Goal: Task Accomplishment & Management: Manage account settings

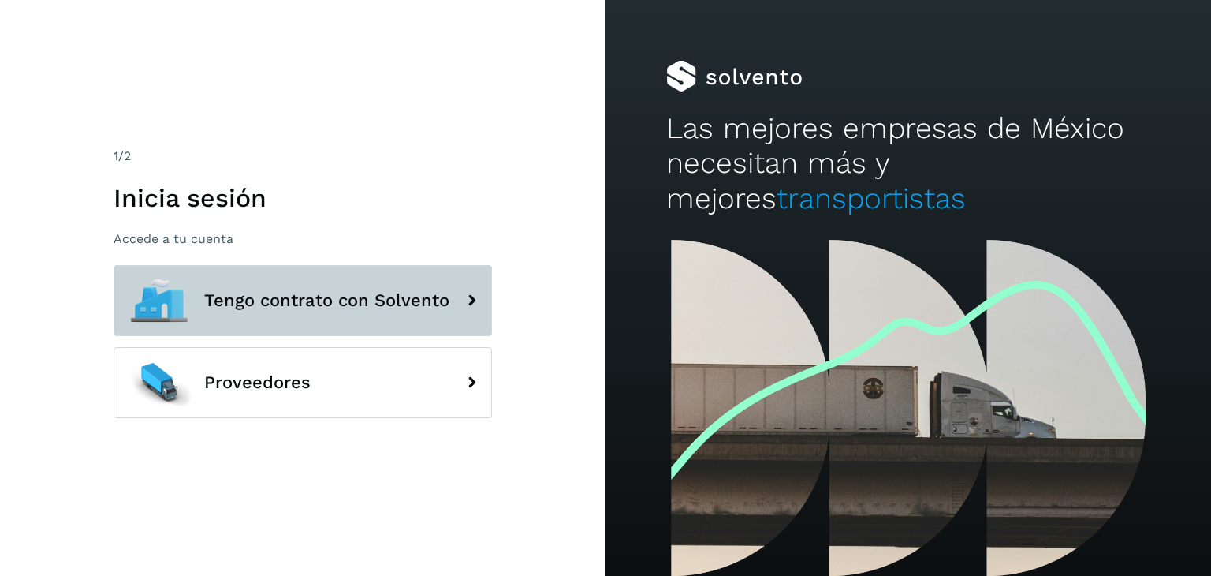
click at [337, 308] on span "Tengo contrato con Solvento" at bounding box center [326, 300] width 245 height 19
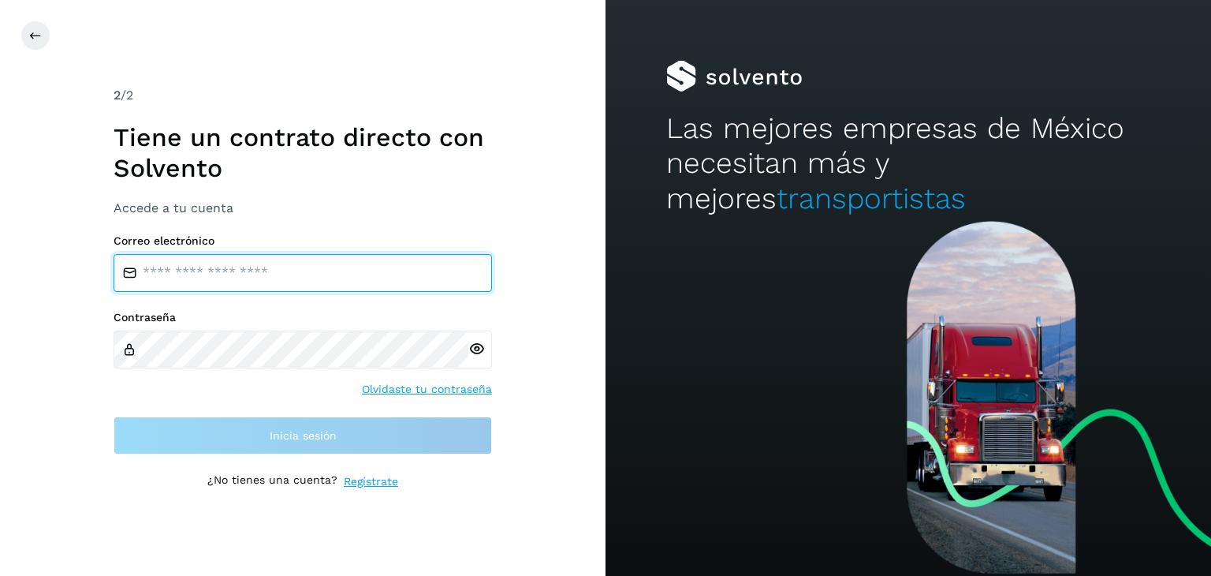
type input "**********"
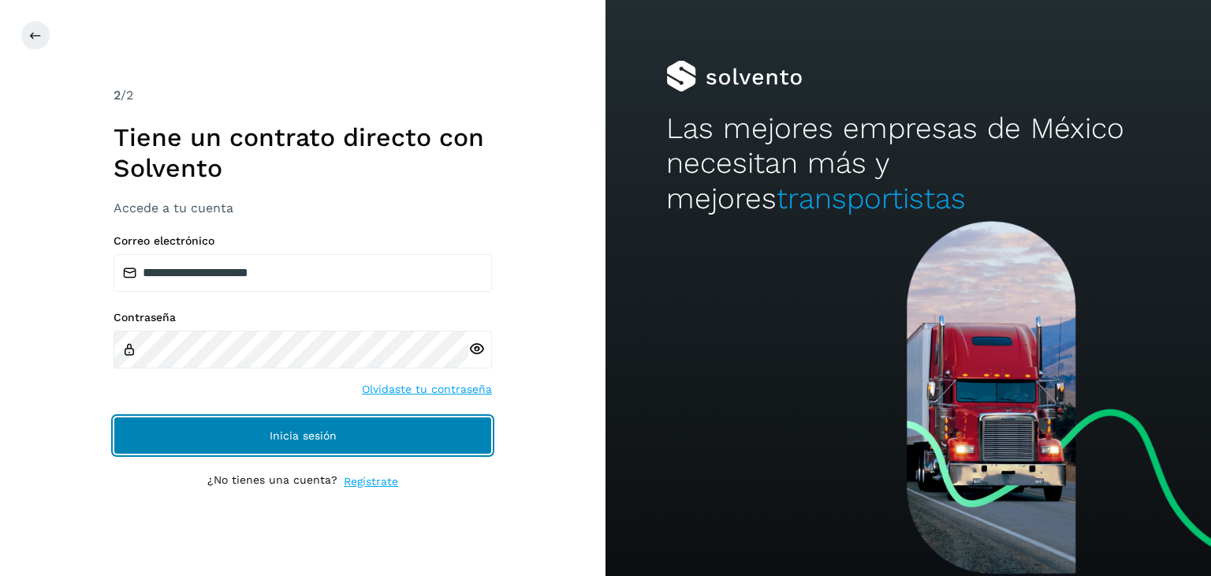
click at [333, 434] on span "Inicia sesión" at bounding box center [303, 435] width 67 height 11
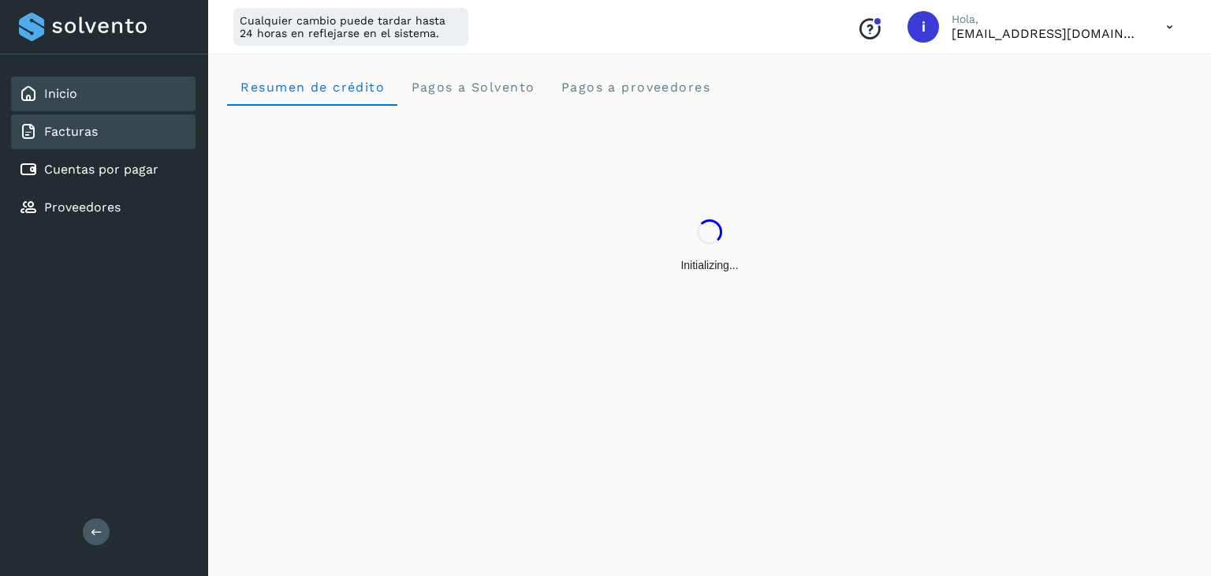
click at [103, 143] on div "Facturas" at bounding box center [103, 131] width 185 height 35
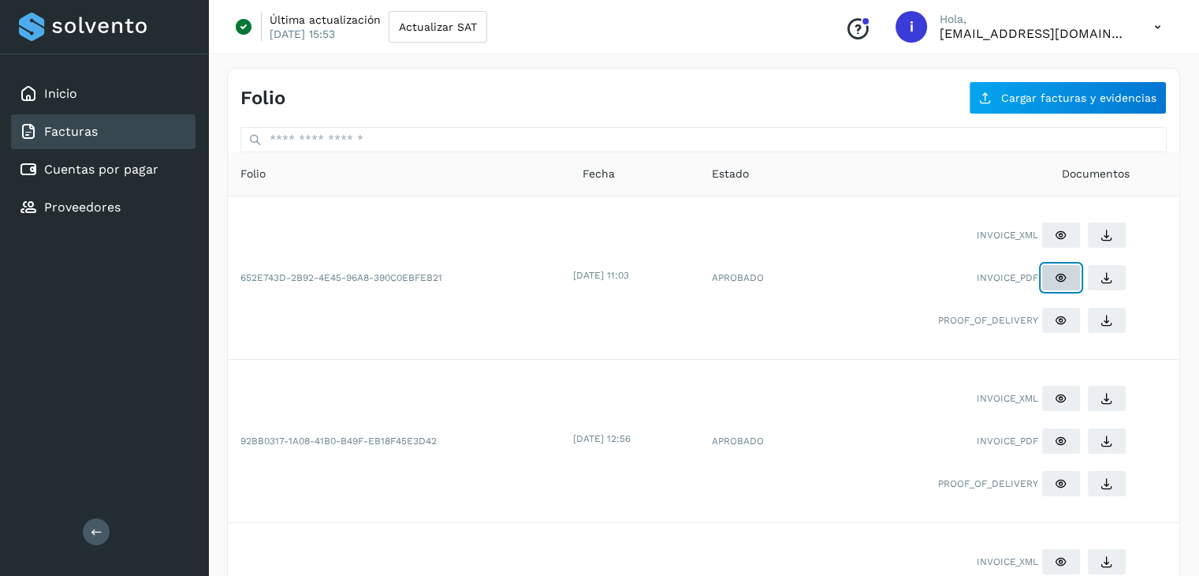
click at [1056, 282] on icon at bounding box center [1061, 277] width 13 height 13
click at [1057, 436] on icon at bounding box center [1061, 440] width 13 height 13
click at [143, 171] on link "Cuentas por pagar" at bounding box center [101, 169] width 114 height 15
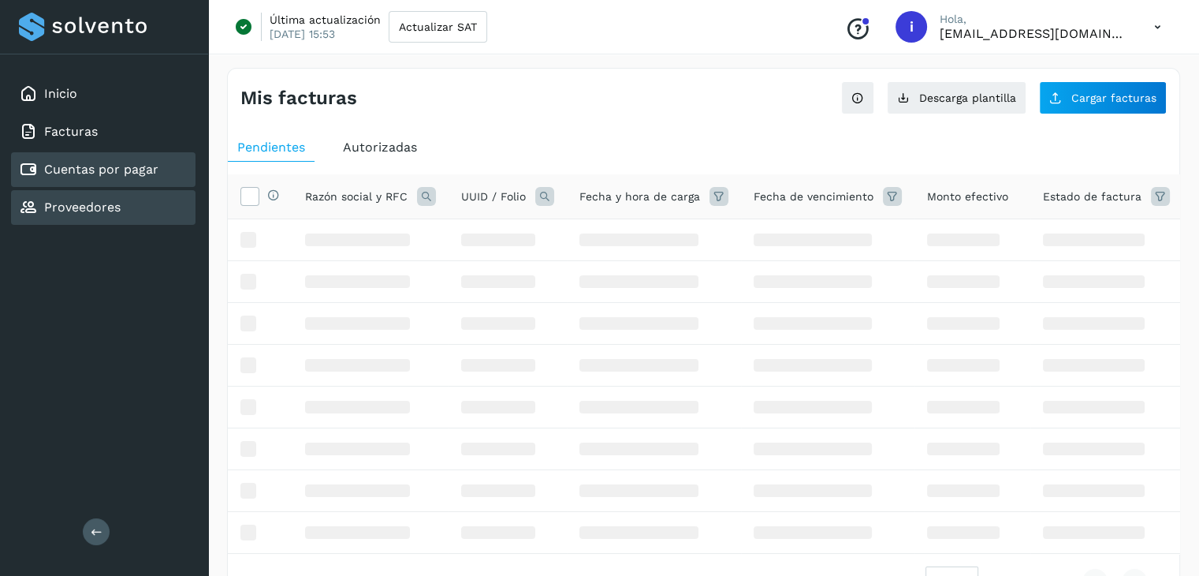
click at [114, 199] on link "Proveedores" at bounding box center [82, 206] width 76 height 15
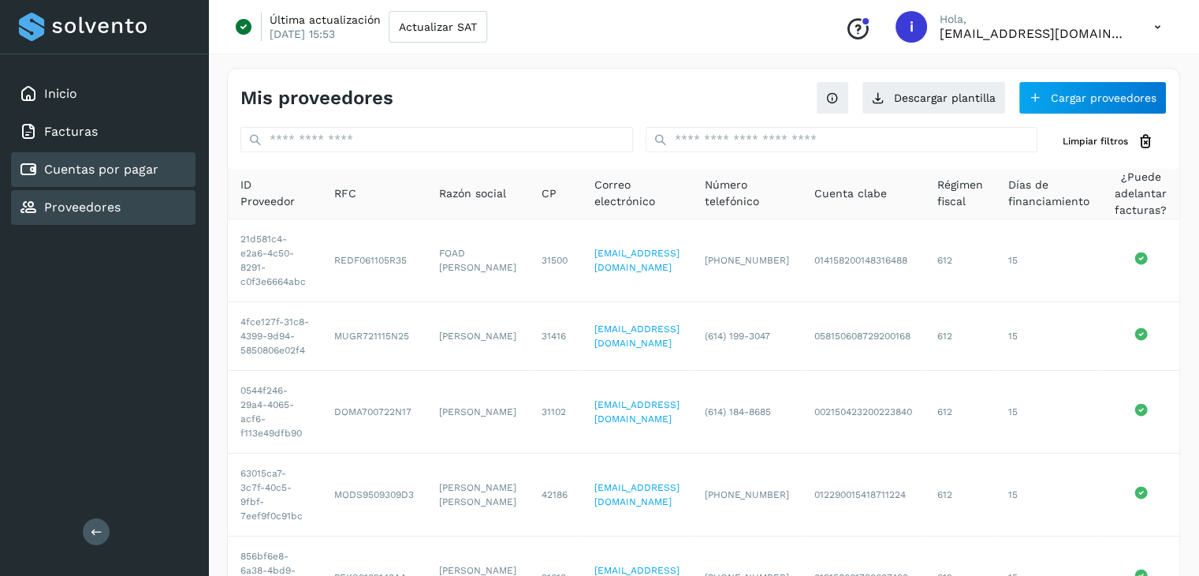
click at [135, 162] on link "Cuentas por pagar" at bounding box center [101, 169] width 114 height 15
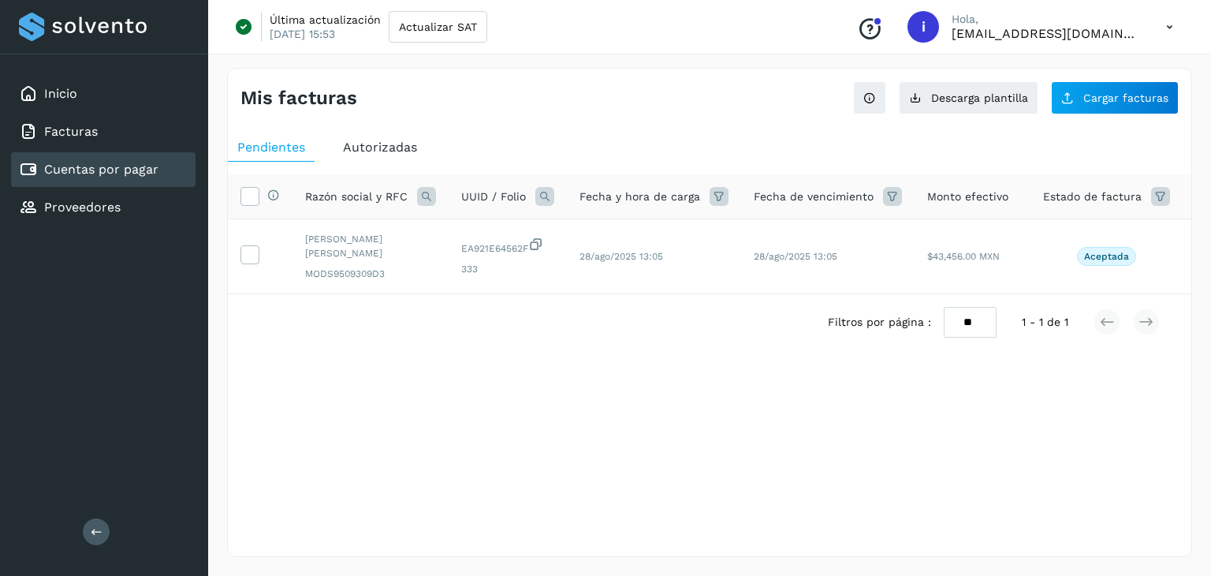
click at [367, 149] on span "Autorizadas" at bounding box center [380, 147] width 74 height 15
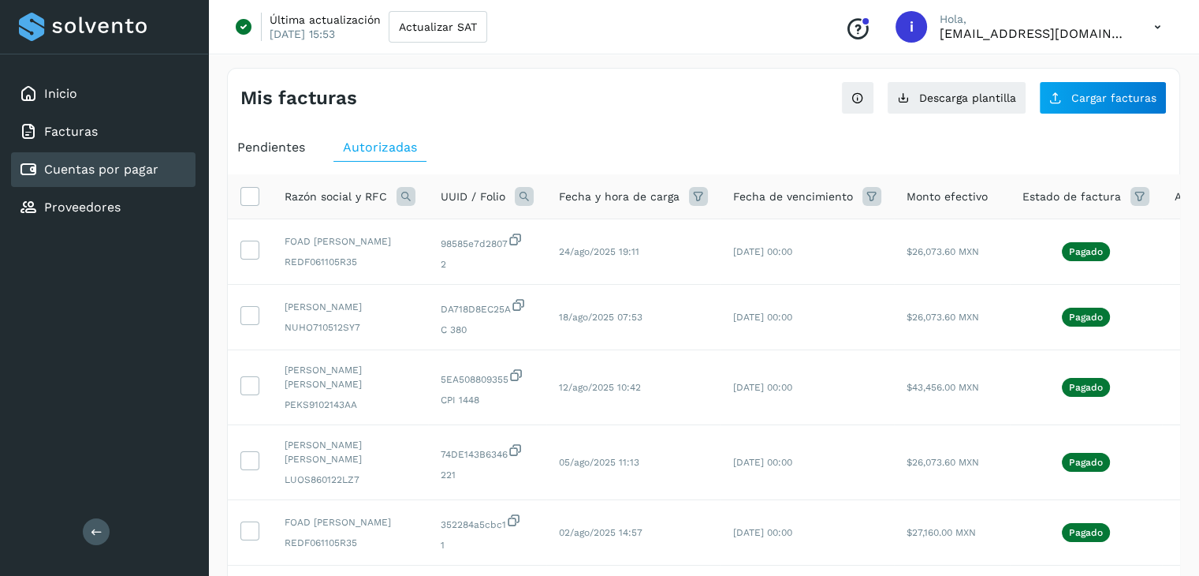
click at [263, 148] on span "Pendientes" at bounding box center [271, 147] width 68 height 15
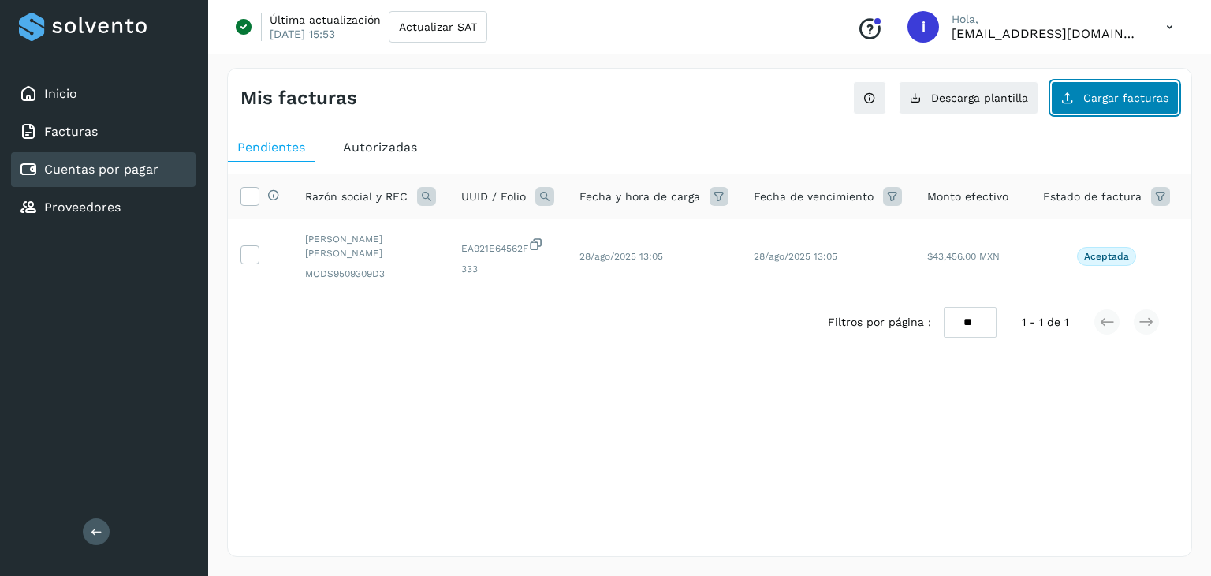
click at [1094, 98] on span "Cargar facturas" at bounding box center [1125, 97] width 85 height 11
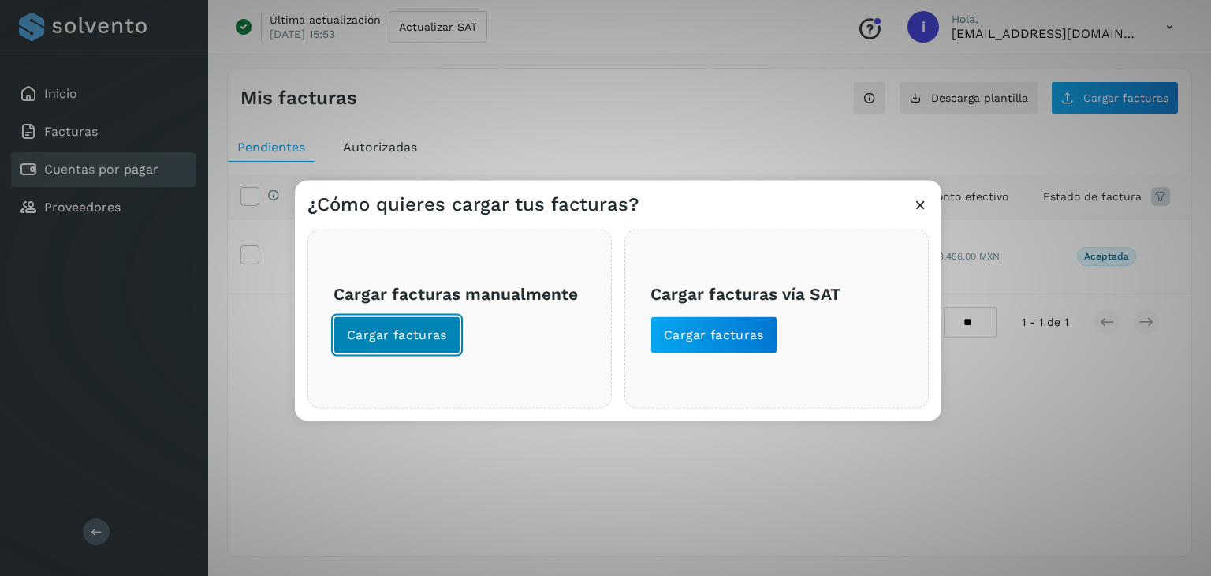
click at [395, 330] on span "Cargar facturas" at bounding box center [397, 334] width 100 height 17
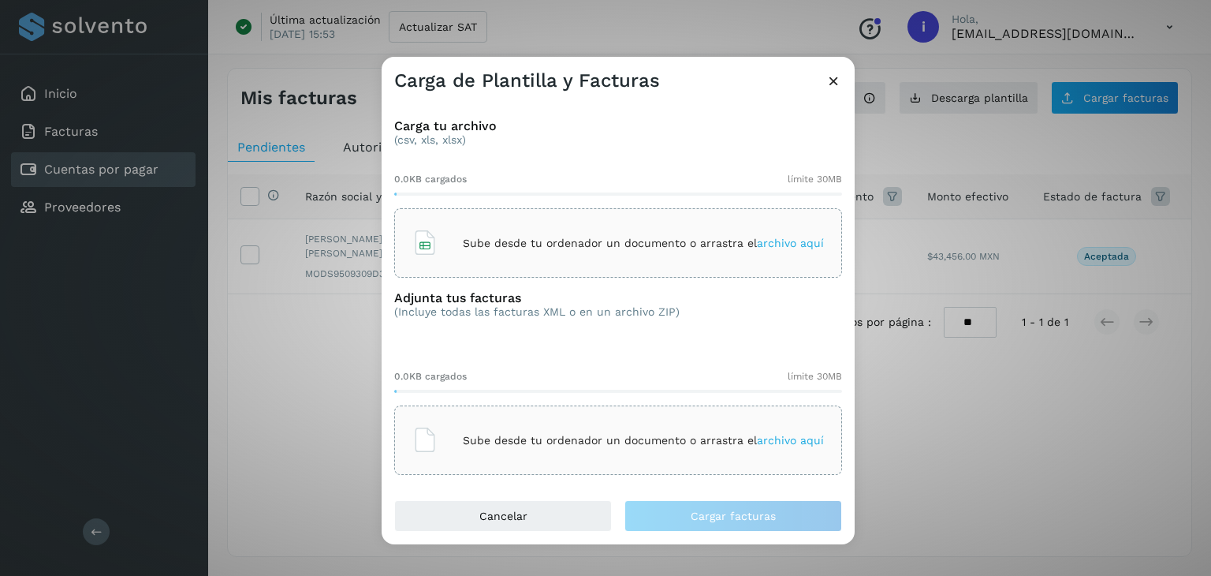
click at [541, 241] on p "Sube desde tu ordenador un documento o arrastra el archivo aquí" at bounding box center [643, 243] width 361 height 13
click at [801, 430] on div "Sube desde tu ordenador un documento o arrastra el archivo aquí" at bounding box center [618, 440] width 412 height 43
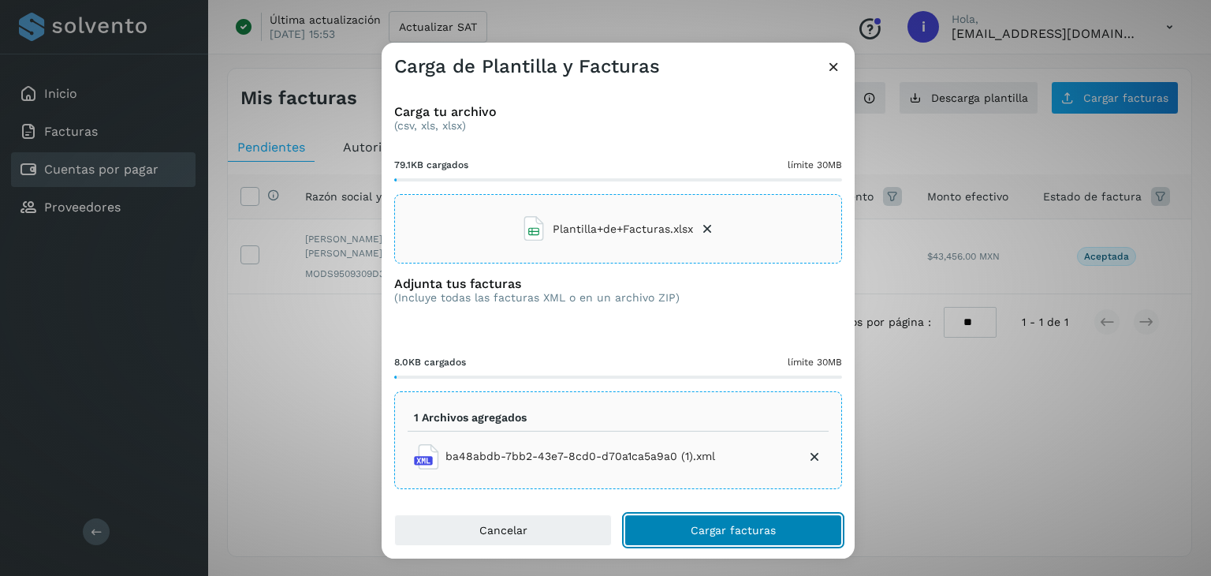
click at [718, 521] on button "Cargar facturas" at bounding box center [734, 530] width 218 height 32
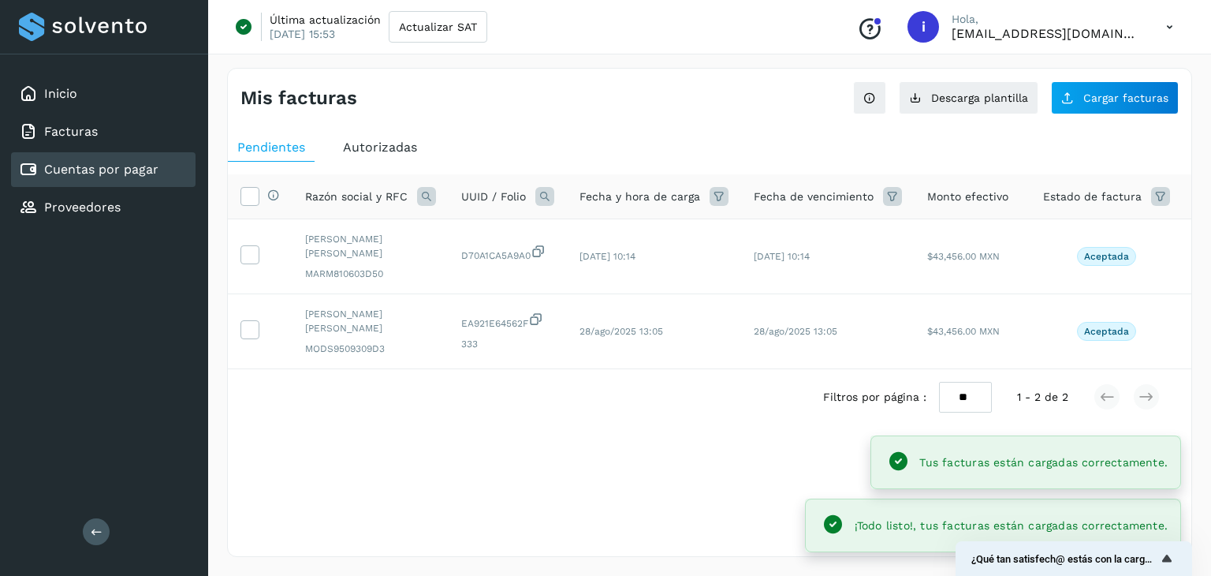
click at [391, 141] on span "Autorizadas" at bounding box center [380, 147] width 74 height 15
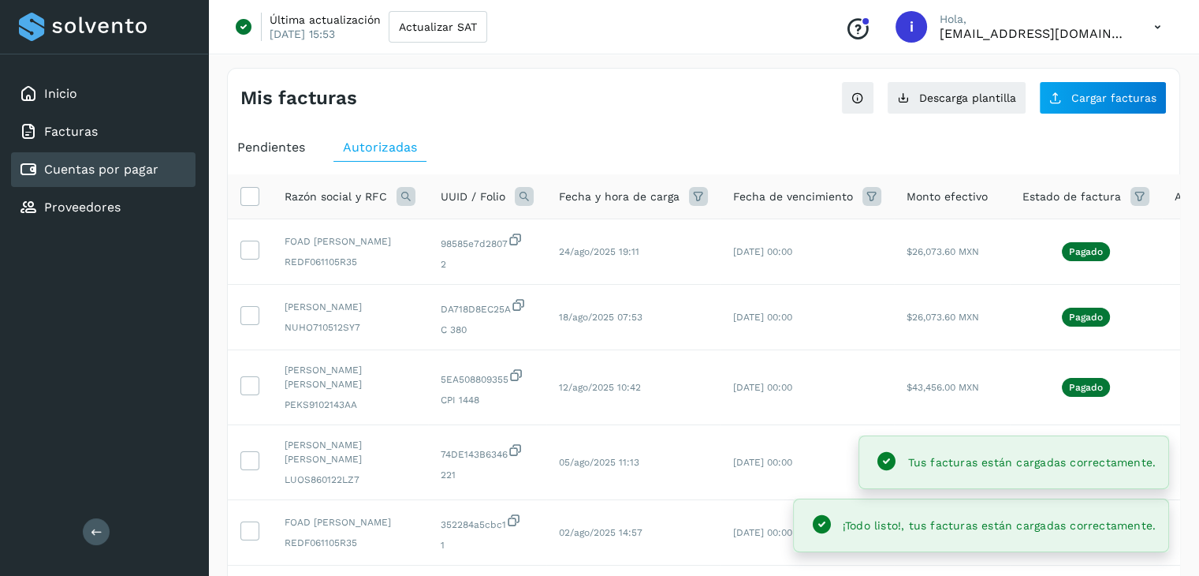
click at [269, 143] on span "Pendientes" at bounding box center [271, 147] width 68 height 15
